Goal: Transaction & Acquisition: Purchase product/service

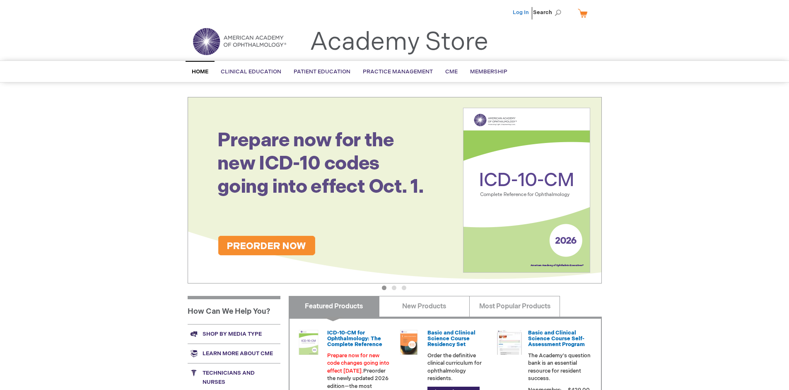
click at [522, 12] on link "Log In" at bounding box center [521, 12] width 16 height 7
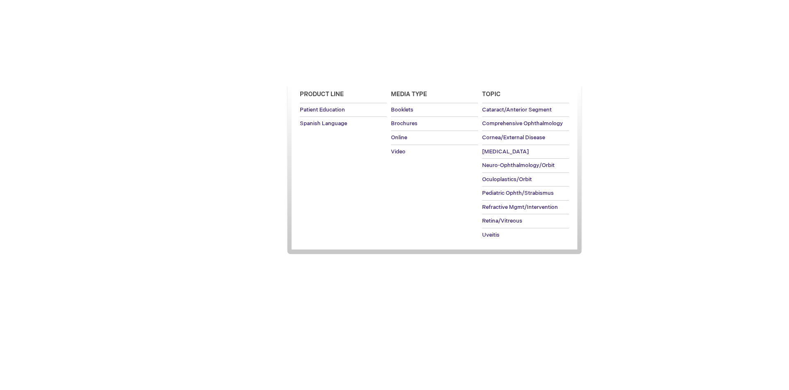
click at [320, 72] on span "Patient Education" at bounding box center [322, 71] width 57 height 7
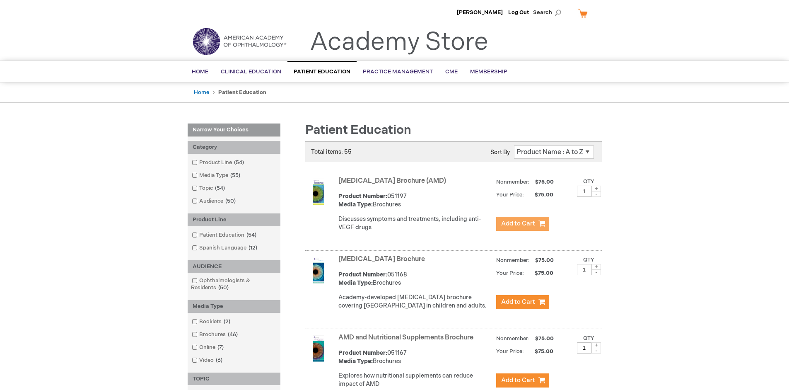
click at [522, 224] on span "Add to Cart" at bounding box center [518, 224] width 34 height 8
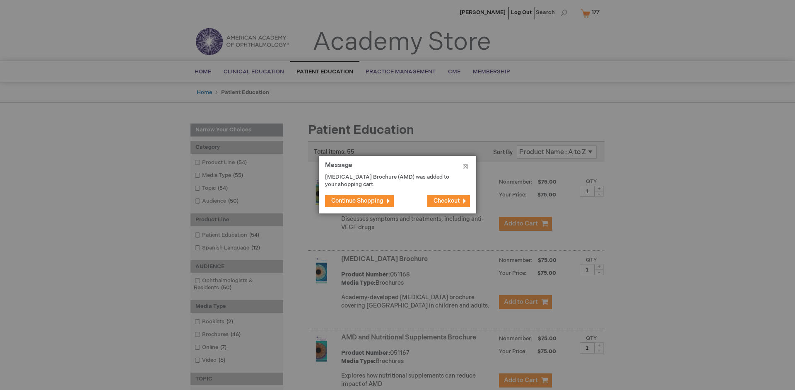
click at [357, 200] on span "Continue Shopping" at bounding box center [357, 200] width 52 height 7
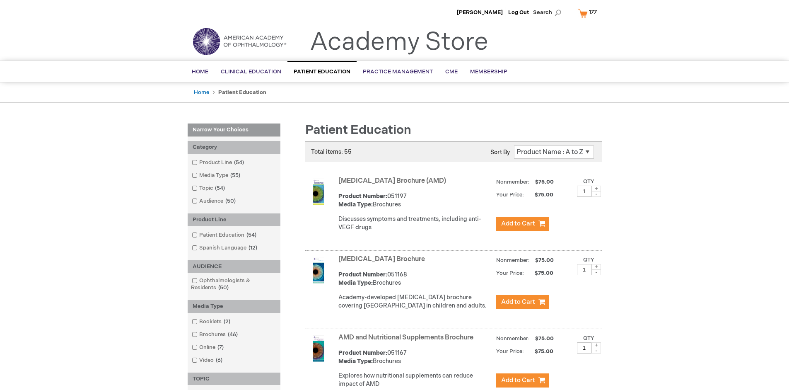
click at [408, 341] on link "AMD and Nutritional Supplements Brochure" at bounding box center [405, 337] width 135 height 8
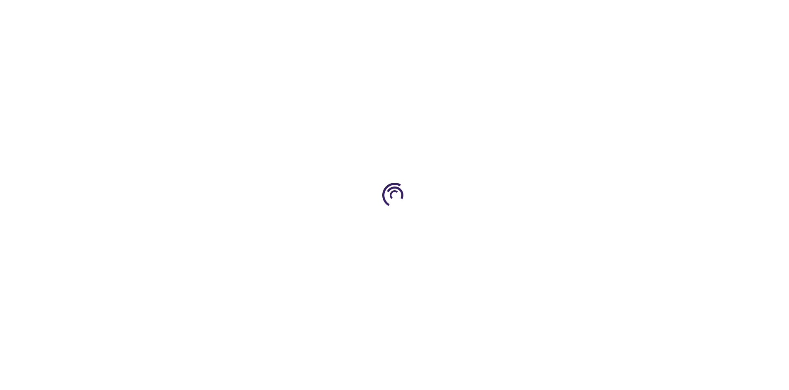
type input "1"
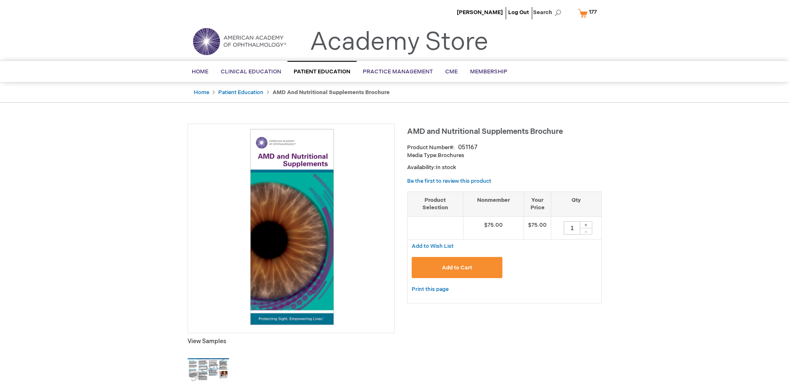
click at [457, 267] on span "Add to Cart" at bounding box center [457, 267] width 30 height 7
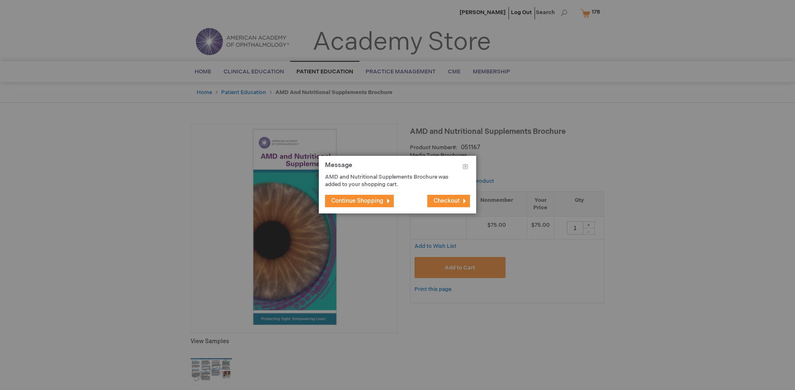
click at [357, 200] on span "Continue Shopping" at bounding box center [357, 200] width 52 height 7
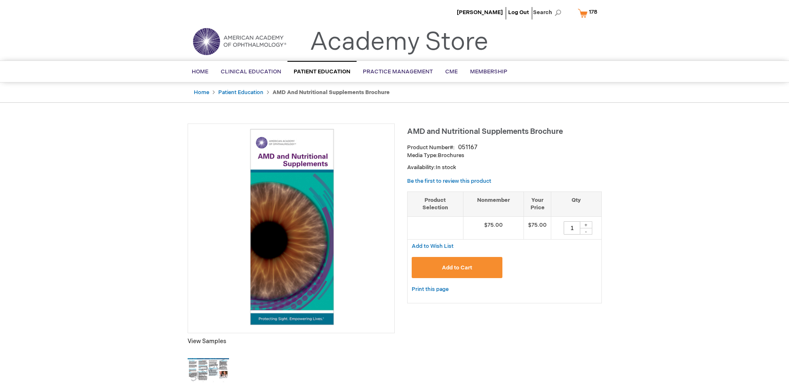
click at [589, 13] on span "178" at bounding box center [593, 12] width 8 height 7
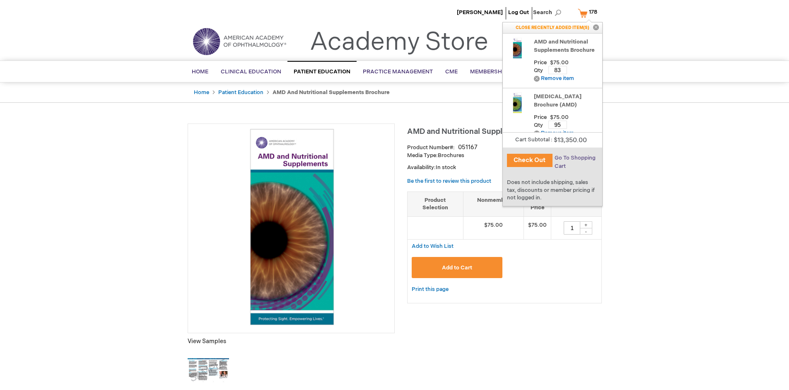
click at [575, 158] on span "Go To Shopping Cart" at bounding box center [575, 162] width 41 height 15
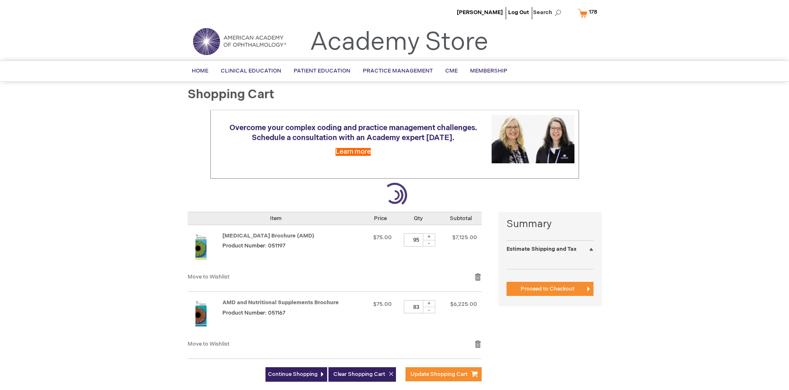
select select "US"
select select "41"
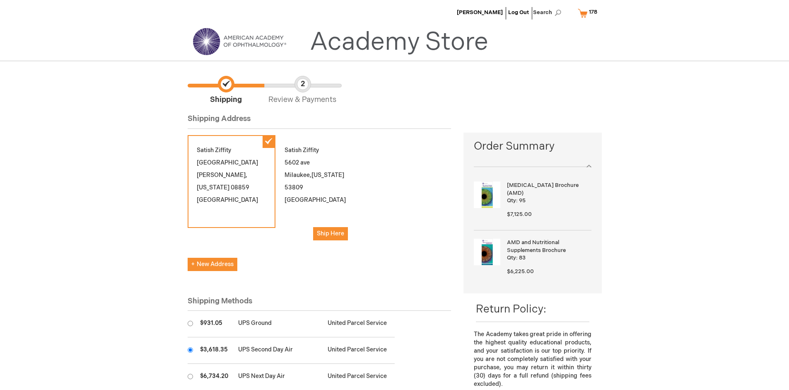
click at [190, 350] on input "radio" at bounding box center [190, 349] width 5 height 5
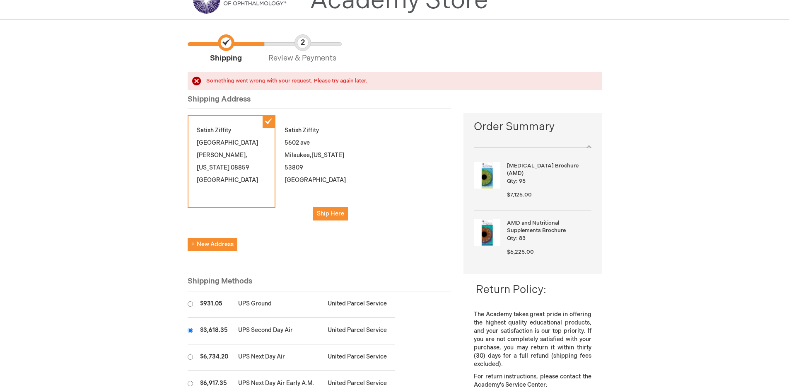
scroll to position [59, 0]
